Goal: Task Accomplishment & Management: Manage account settings

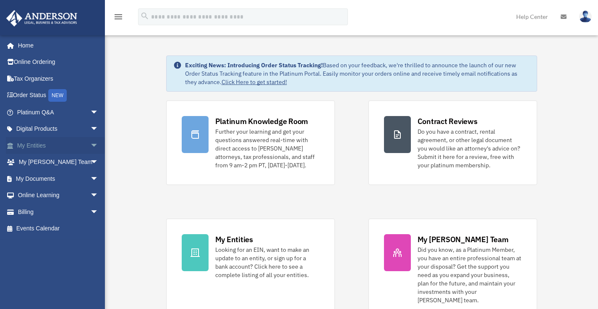
click at [46, 145] on link "My Entities arrow_drop_down" at bounding box center [58, 145] width 105 height 17
click at [90, 143] on span "arrow_drop_down" at bounding box center [98, 145] width 17 height 17
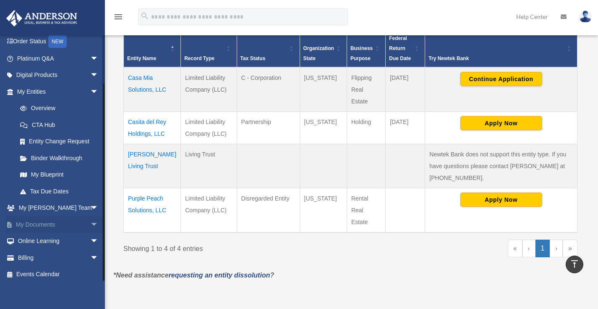
scroll to position [254, 0]
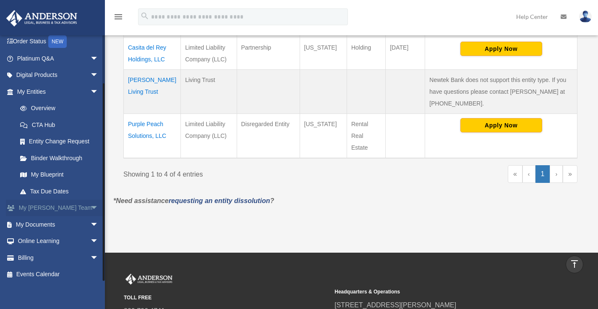
click at [90, 204] on span "arrow_drop_down" at bounding box center [98, 207] width 17 height 17
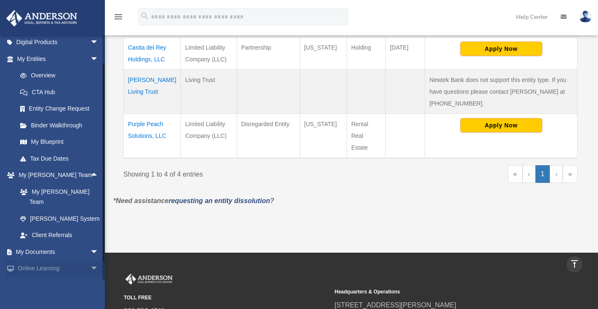
scroll to position [103, 0]
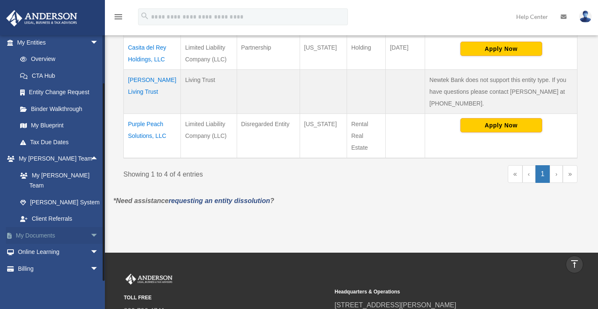
click at [90, 227] on span "arrow_drop_down" at bounding box center [98, 235] width 17 height 17
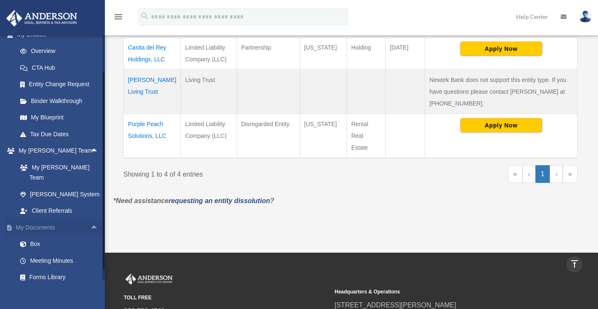
scroll to position [129, 0]
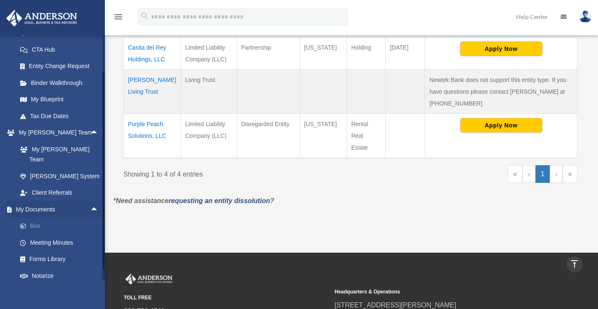
click at [44, 218] on link "Box" at bounding box center [62, 226] width 100 height 17
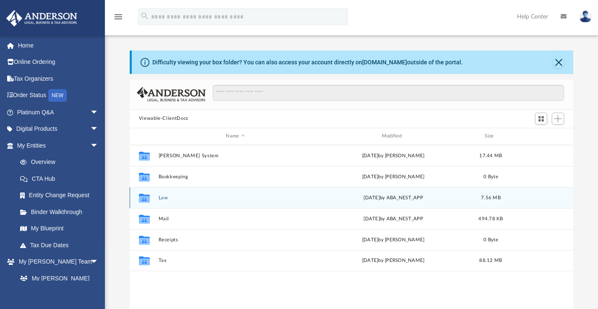
scroll to position [7, 7]
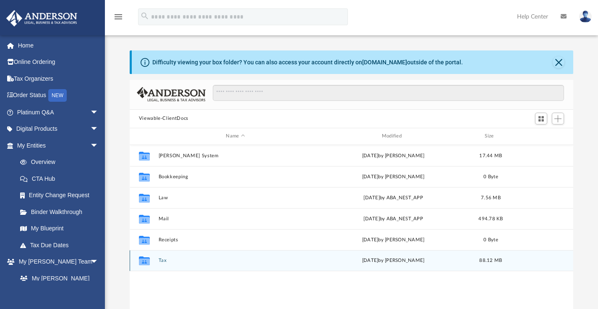
click at [168, 262] on button "Tax" at bounding box center [235, 259] width 154 height 5
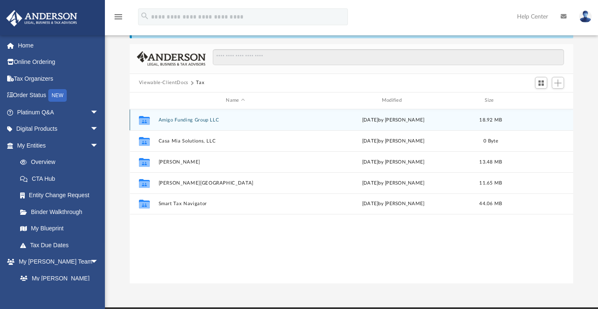
scroll to position [66, 0]
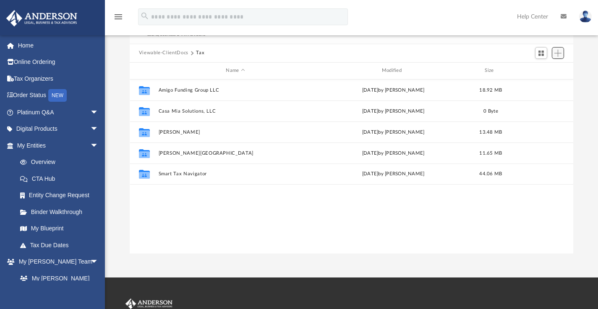
click at [562, 52] on span "Add" at bounding box center [558, 53] width 7 height 7
click at [545, 68] on li "Upload" at bounding box center [546, 69] width 27 height 9
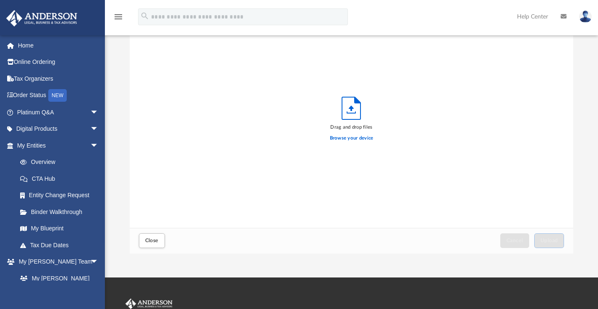
scroll to position [207, 438]
click at [348, 139] on label "Browse your device" at bounding box center [352, 138] width 44 height 8
click at [0, 0] on input "Browse your device" at bounding box center [0, 0] width 0 height 0
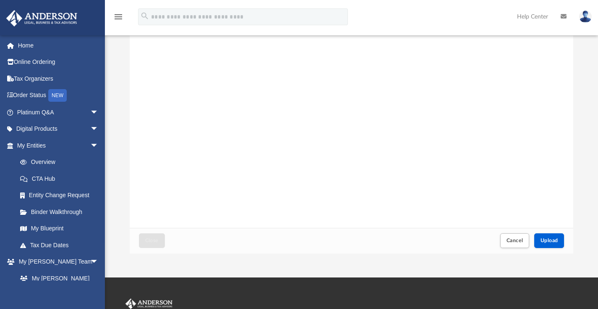
scroll to position [0, 0]
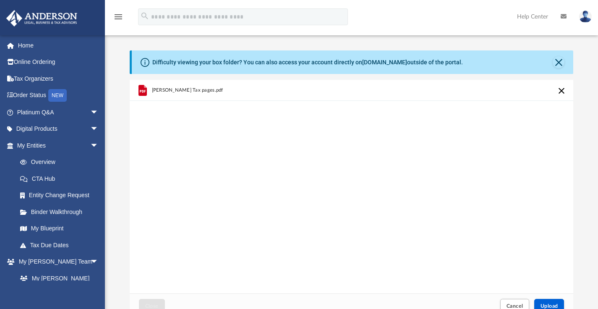
click at [188, 90] on span "Anderson Tax pages.pdf" at bounding box center [187, 89] width 71 height 5
click at [396, 166] on div "Anderson Tax pages.pdf" at bounding box center [352, 186] width 444 height 213
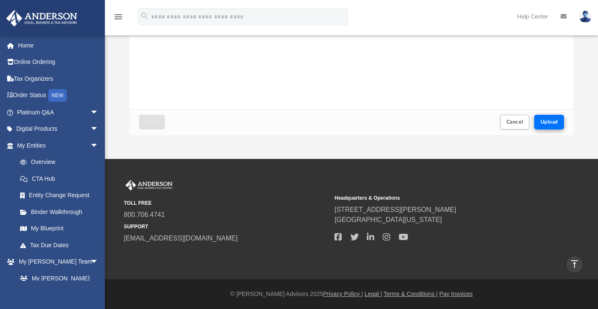
click at [549, 120] on span "Upload" at bounding box center [550, 121] width 18 height 5
click at [155, 123] on span "Close" at bounding box center [151, 121] width 13 height 5
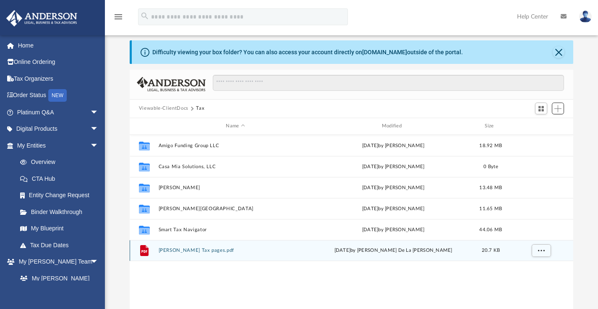
scroll to position [90, 0]
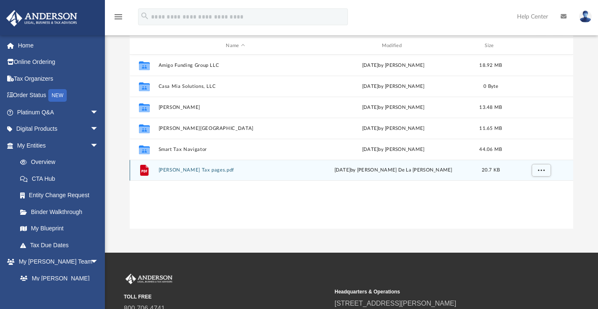
click at [195, 170] on button "Anderson Tax pages.pdf" at bounding box center [235, 169] width 154 height 5
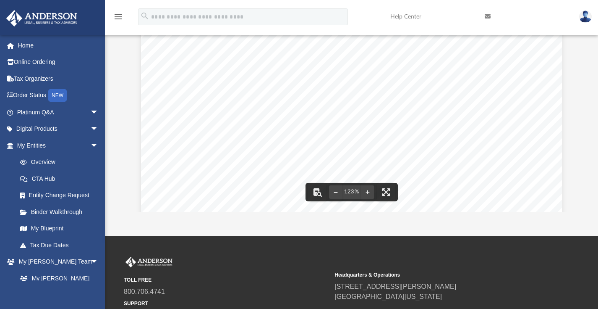
scroll to position [0, 0]
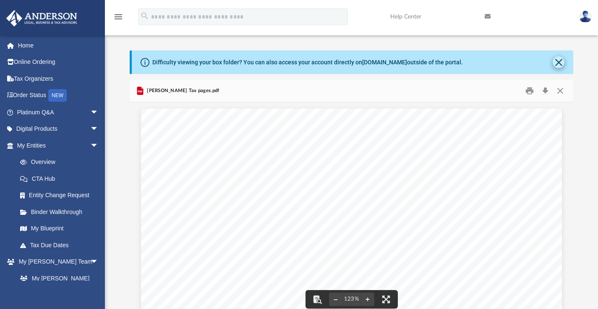
click at [560, 60] on button "Close" at bounding box center [559, 62] width 12 height 12
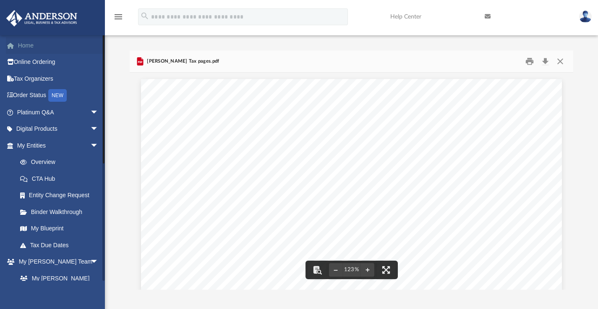
click at [15, 47] on span at bounding box center [15, 46] width 6 height 6
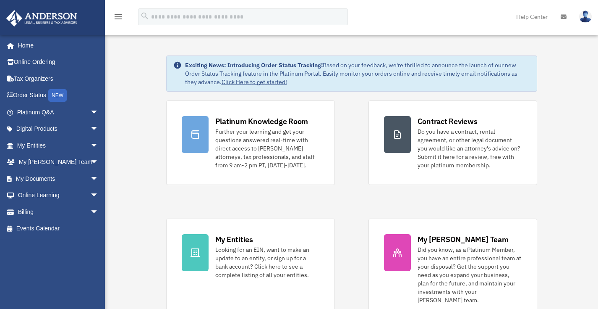
click at [410, 26] on div "menu search Site Menu add [EMAIL_ADDRESS][DOMAIN_NAME] My Profile Reset Passwor…" at bounding box center [299, 20] width 586 height 29
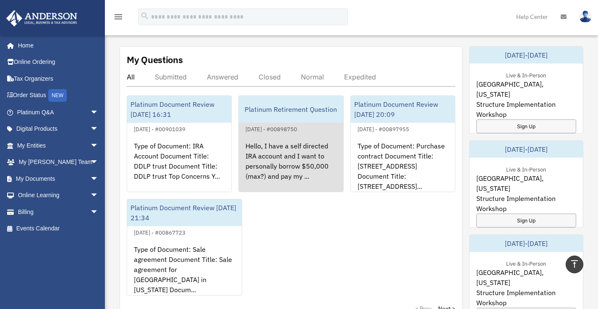
scroll to position [328, 0]
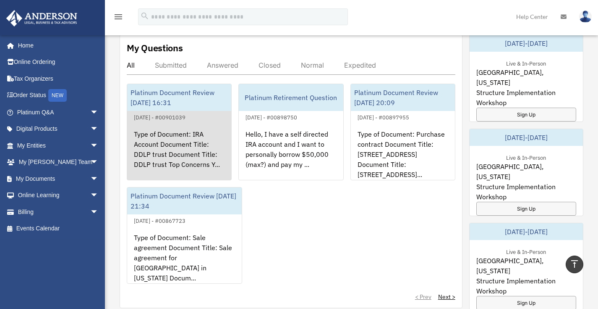
click at [181, 147] on div "Type of Document: IRA Account Document Title: DDLP trust Document Title: DDLP t…" at bounding box center [179, 155] width 104 height 66
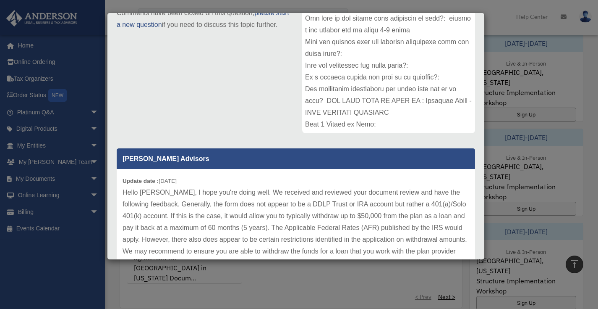
scroll to position [142, 0]
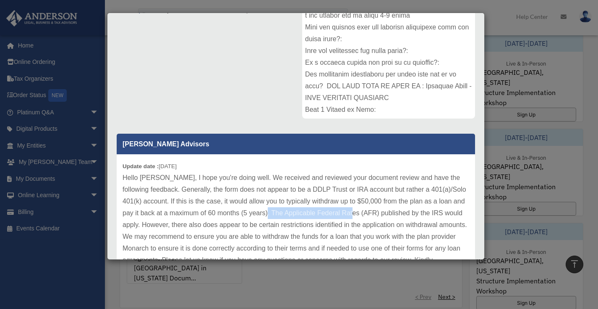
drag, startPoint x: 270, startPoint y: 212, endPoint x: 359, endPoint y: 213, distance: 89.9
click at [359, 213] on p "Hello [PERSON_NAME], I hope you're doing well. We received and reviewed your do…" at bounding box center [296, 219] width 347 height 94
copy p "pplicable Federal Rates (AFR"
